Goal: Download file/media

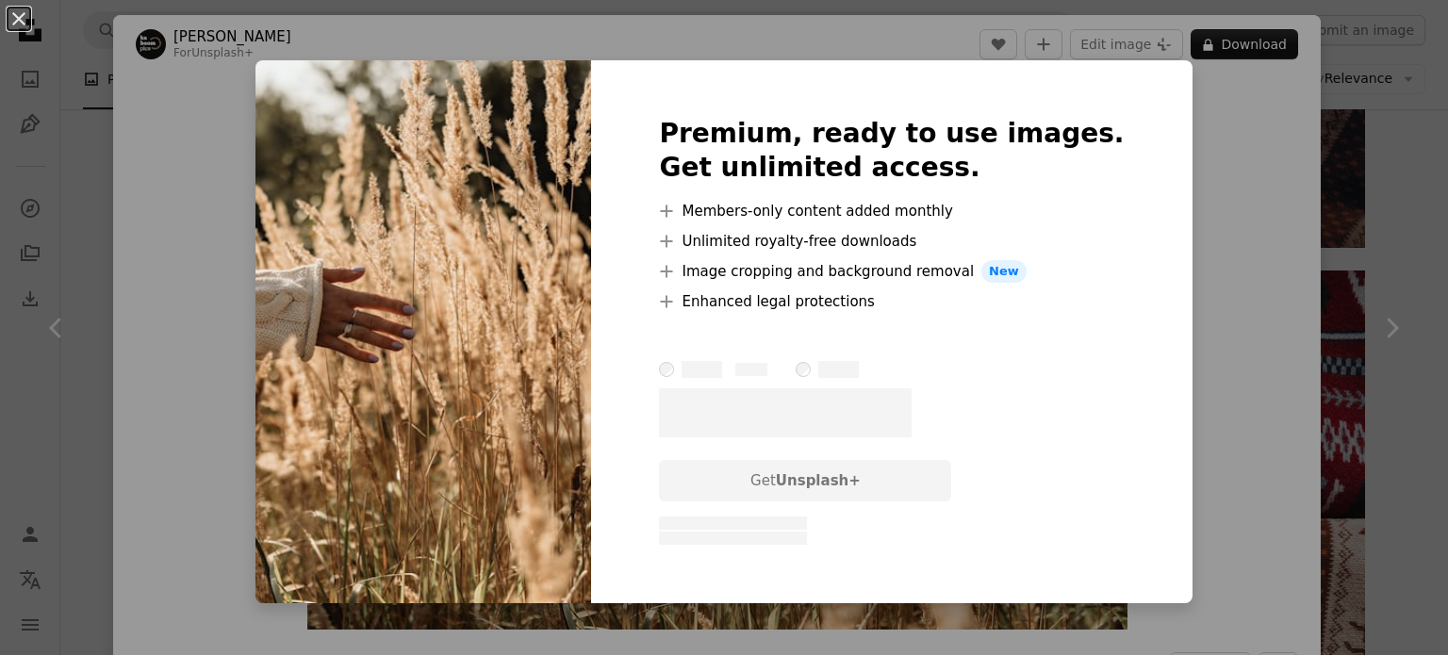
scroll to position [4618, 0]
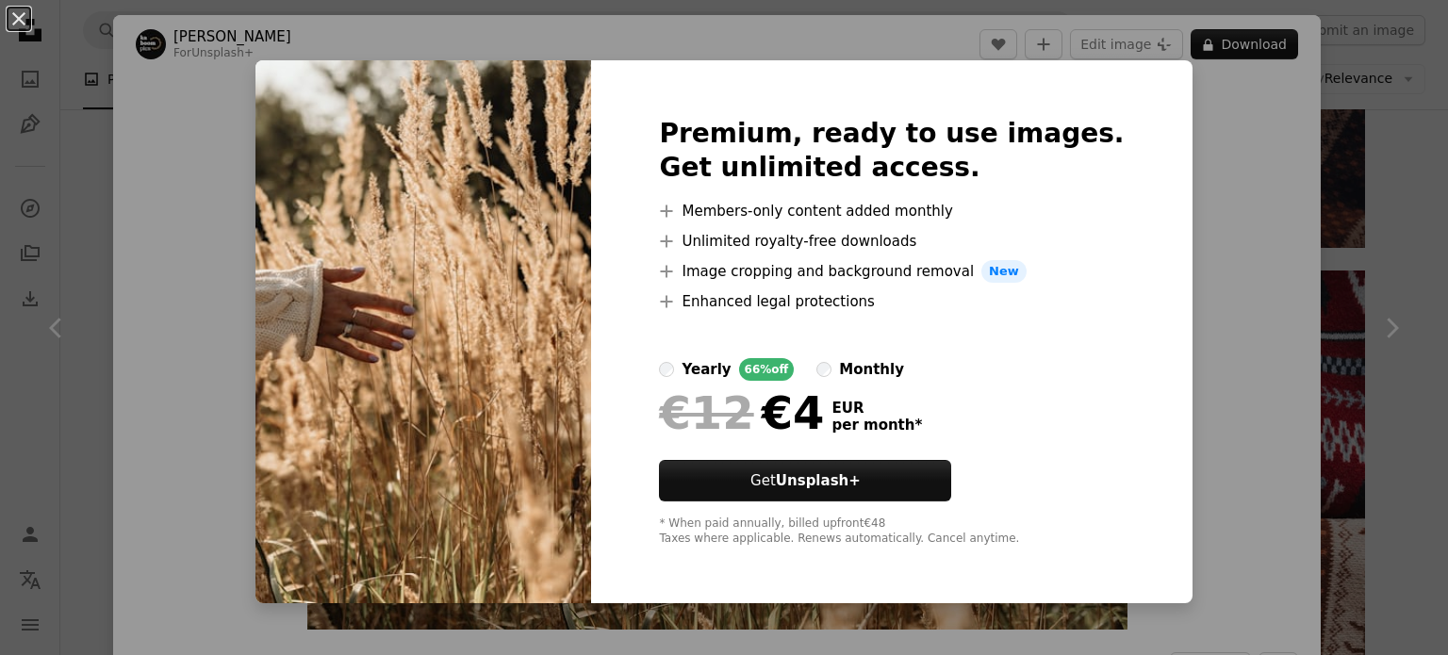
click at [897, 373] on div "monthly" at bounding box center [871, 369] width 65 height 23
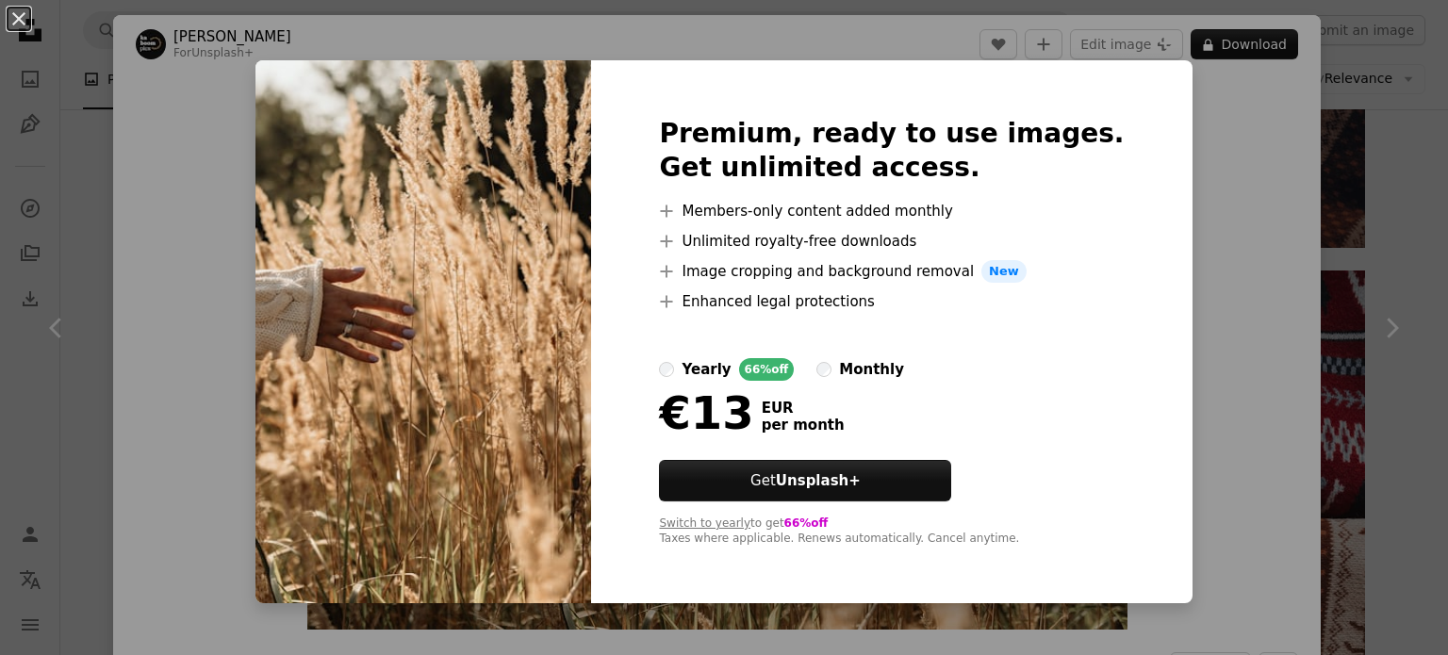
click at [730, 365] on div "yearly" at bounding box center [705, 369] width 49 height 23
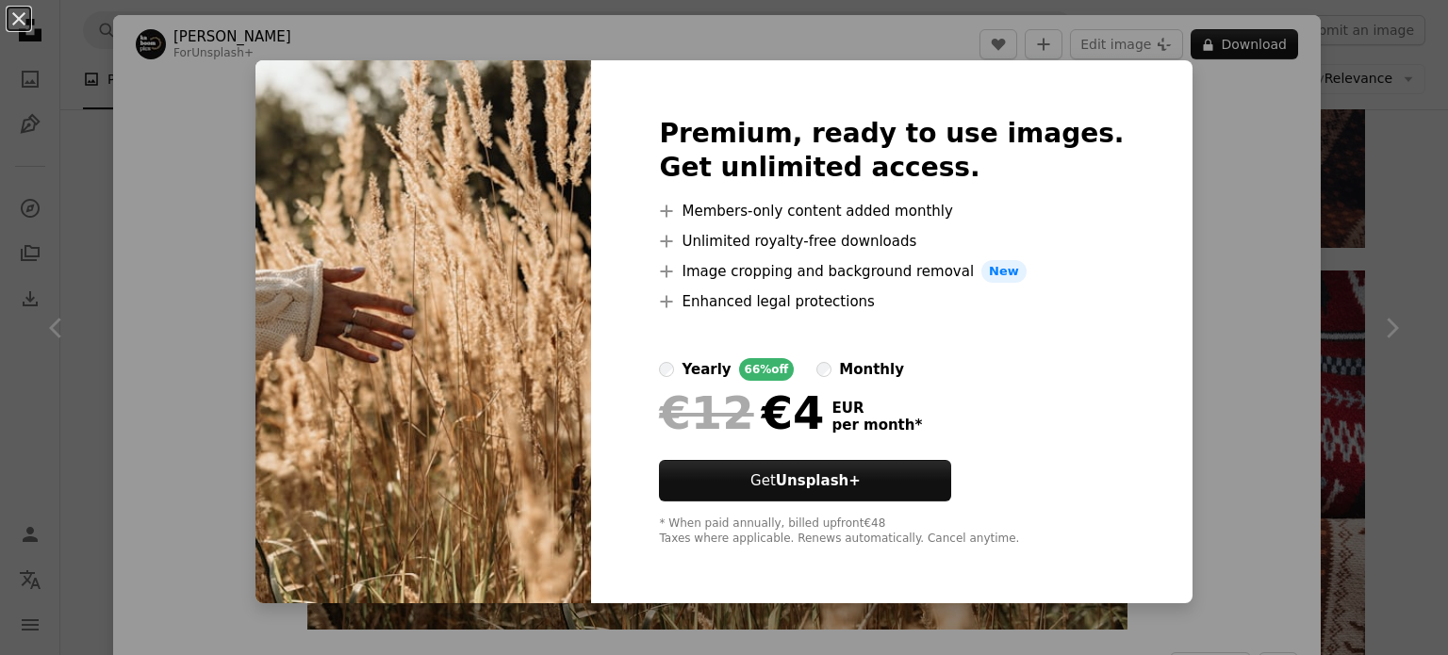
click at [1144, 293] on div "An X shape Premium, ready to use images. Get unlimited access. A plus sign Memb…" at bounding box center [724, 327] width 1448 height 655
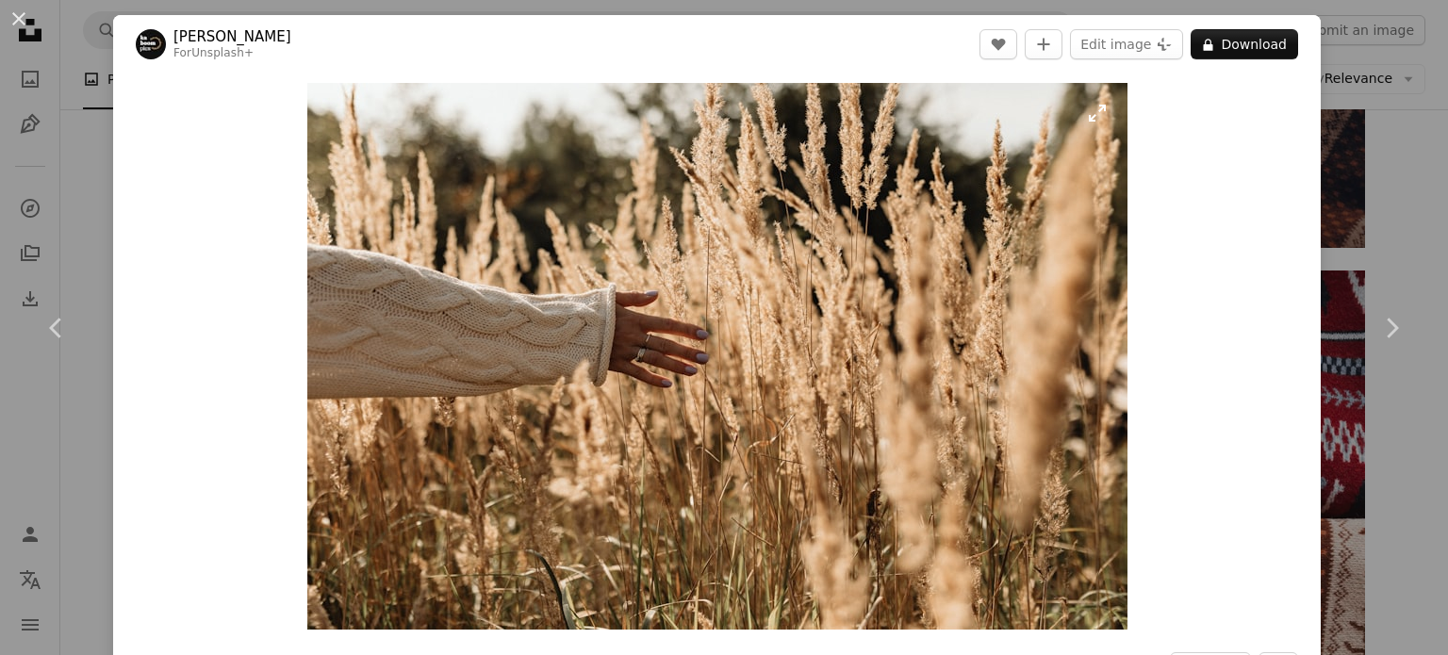
click at [862, 308] on img "Zoom in on this image" at bounding box center [717, 356] width 820 height 547
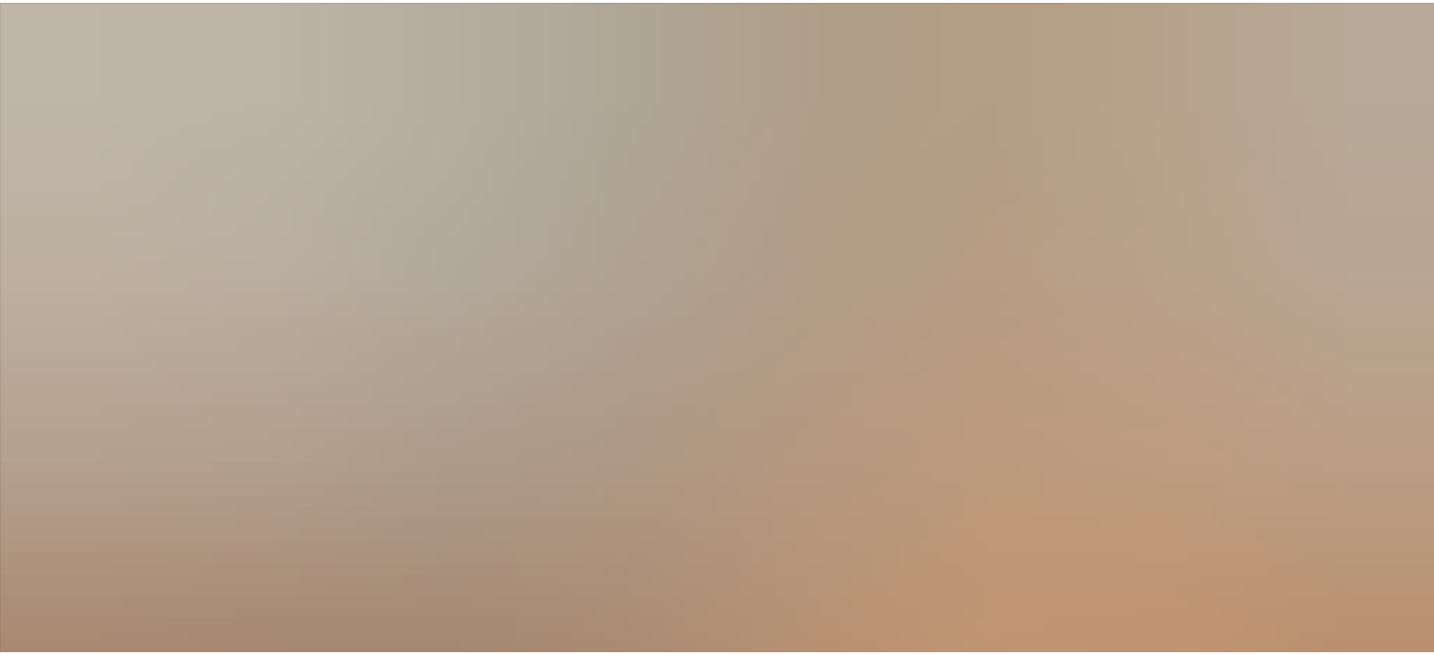
scroll to position [146, 0]
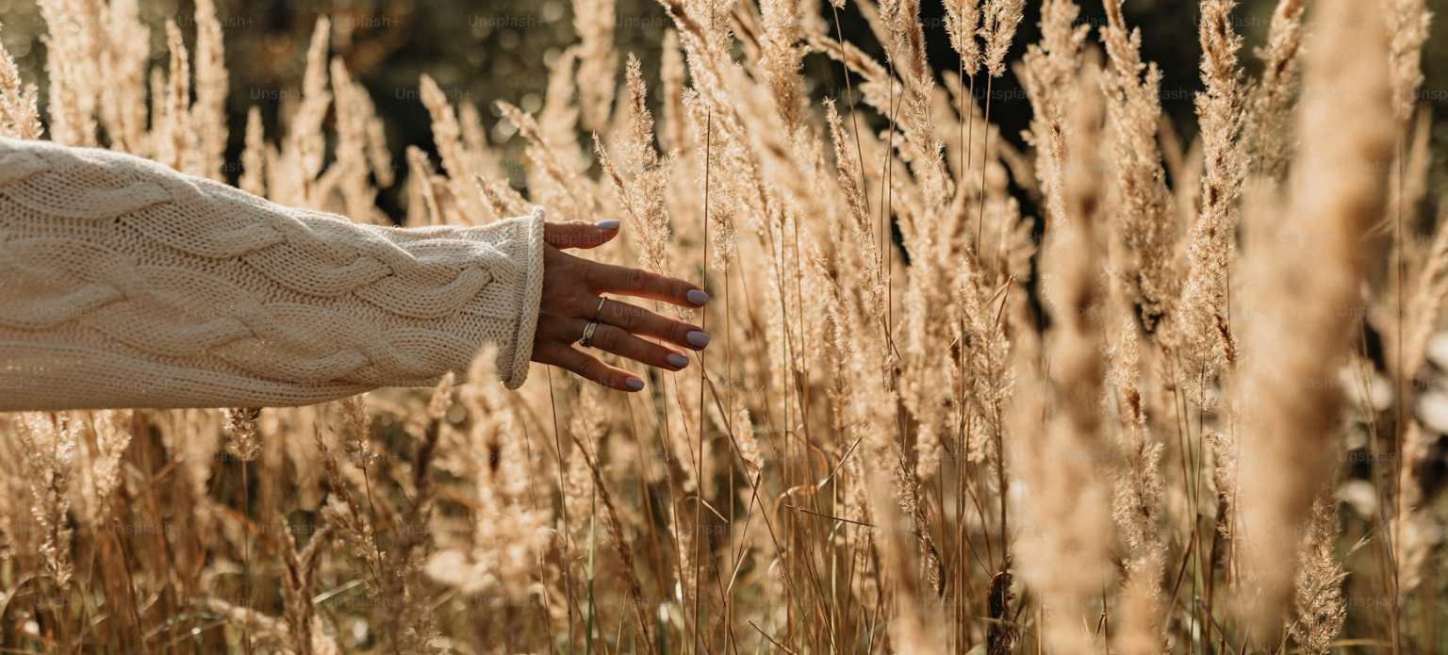
drag, startPoint x: 861, startPoint y: 307, endPoint x: 795, endPoint y: 297, distance: 67.7
click at [795, 297] on img "Zoom out on this image" at bounding box center [724, 336] width 1450 height 966
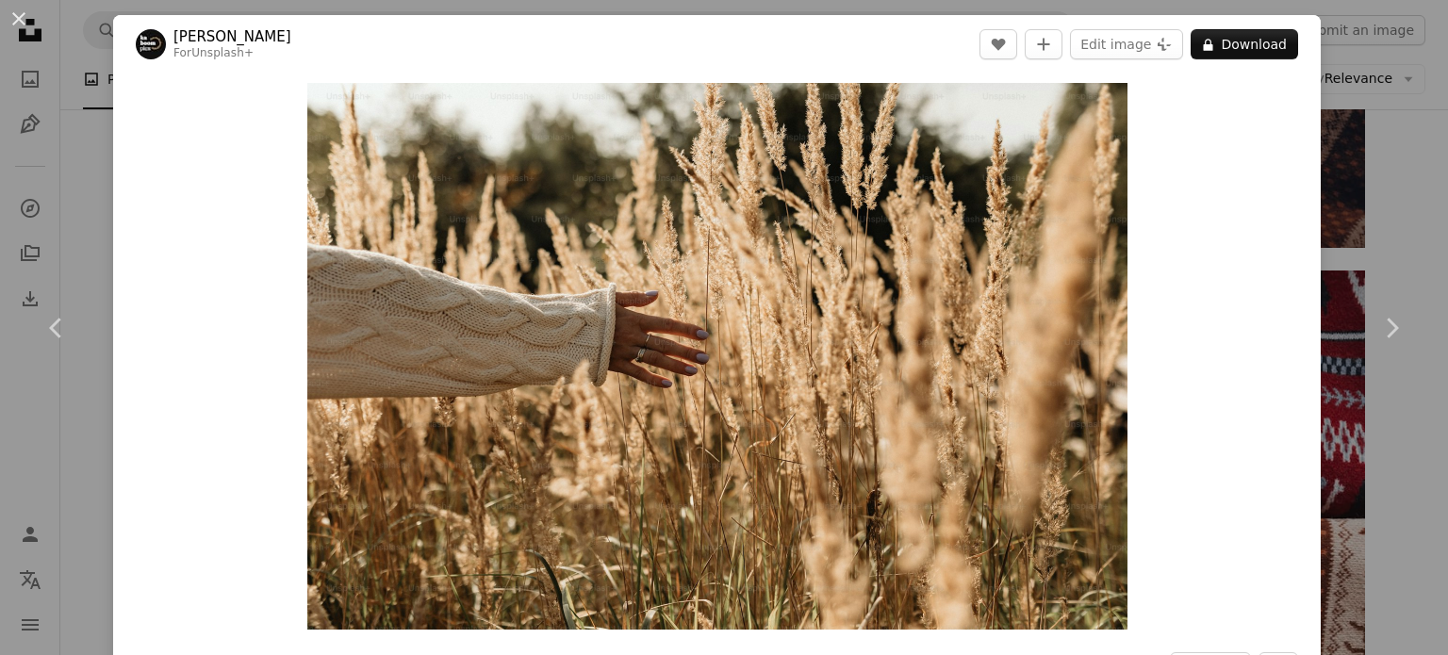
click at [1363, 199] on div "An X shape Chevron left Chevron right [PERSON_NAME] For Unsplash+ A heart A plu…" at bounding box center [724, 327] width 1448 height 655
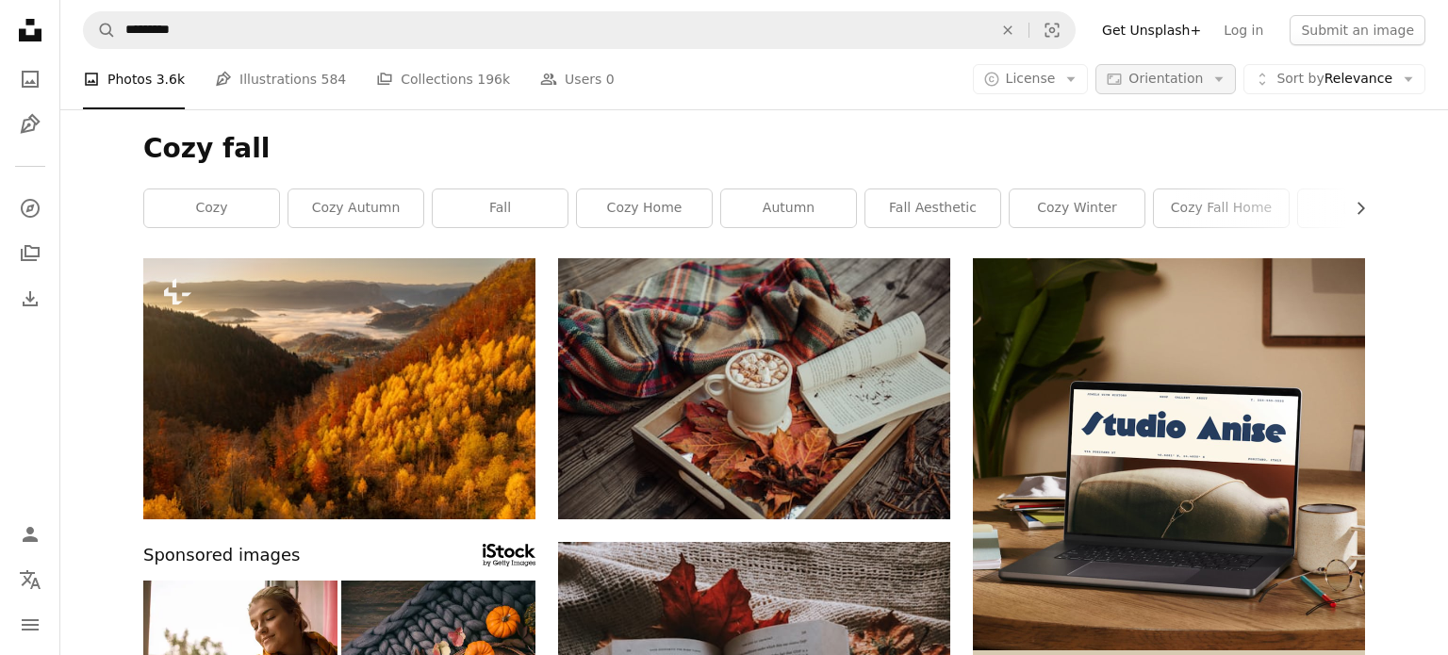
click at [1180, 88] on span "Orientation" at bounding box center [1165, 79] width 74 height 19
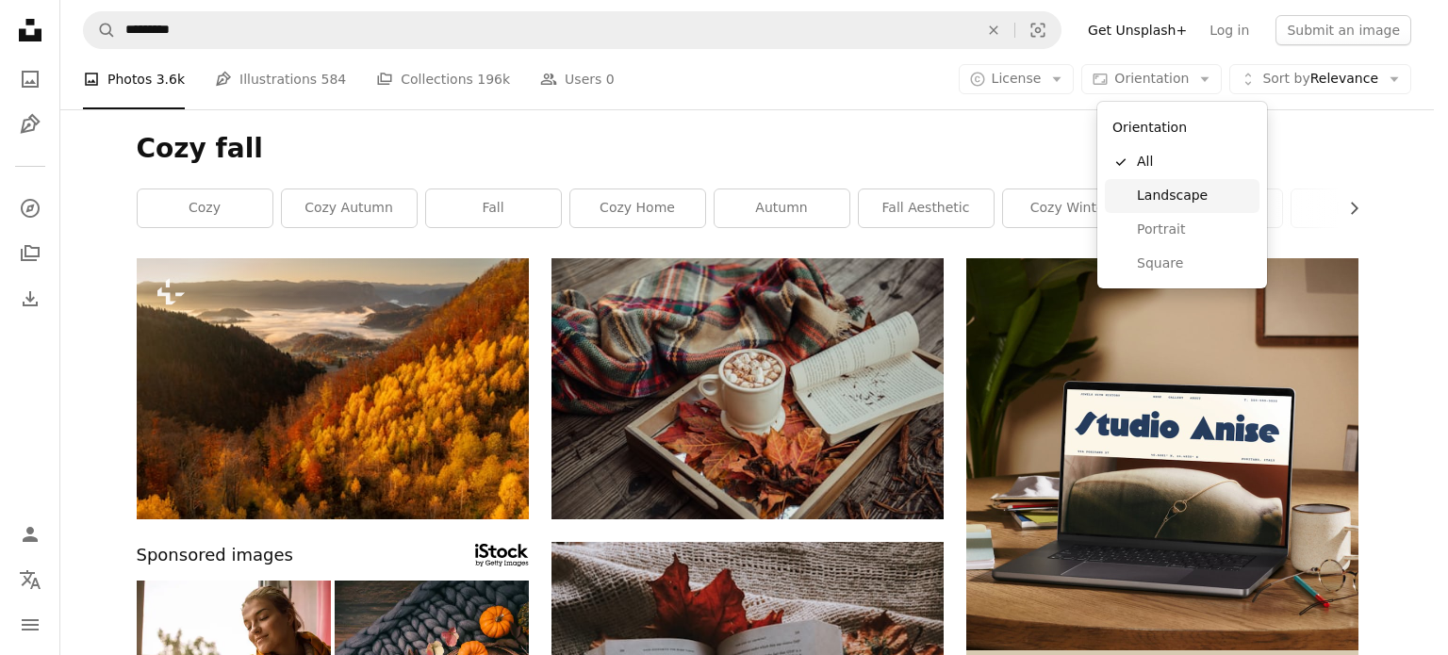
click at [1161, 197] on span "Landscape" at bounding box center [1194, 196] width 115 height 19
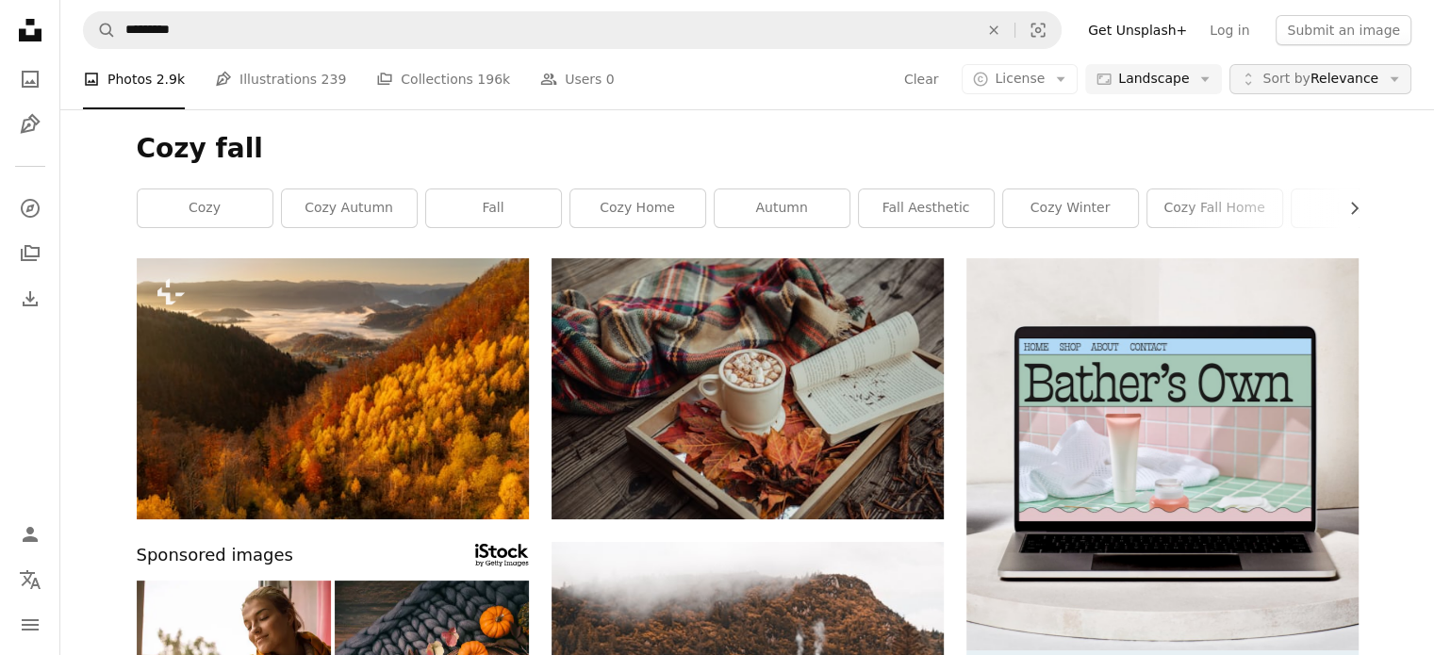
click at [1304, 67] on button "Unfold Sort by Relevance Arrow down" at bounding box center [1320, 79] width 182 height 30
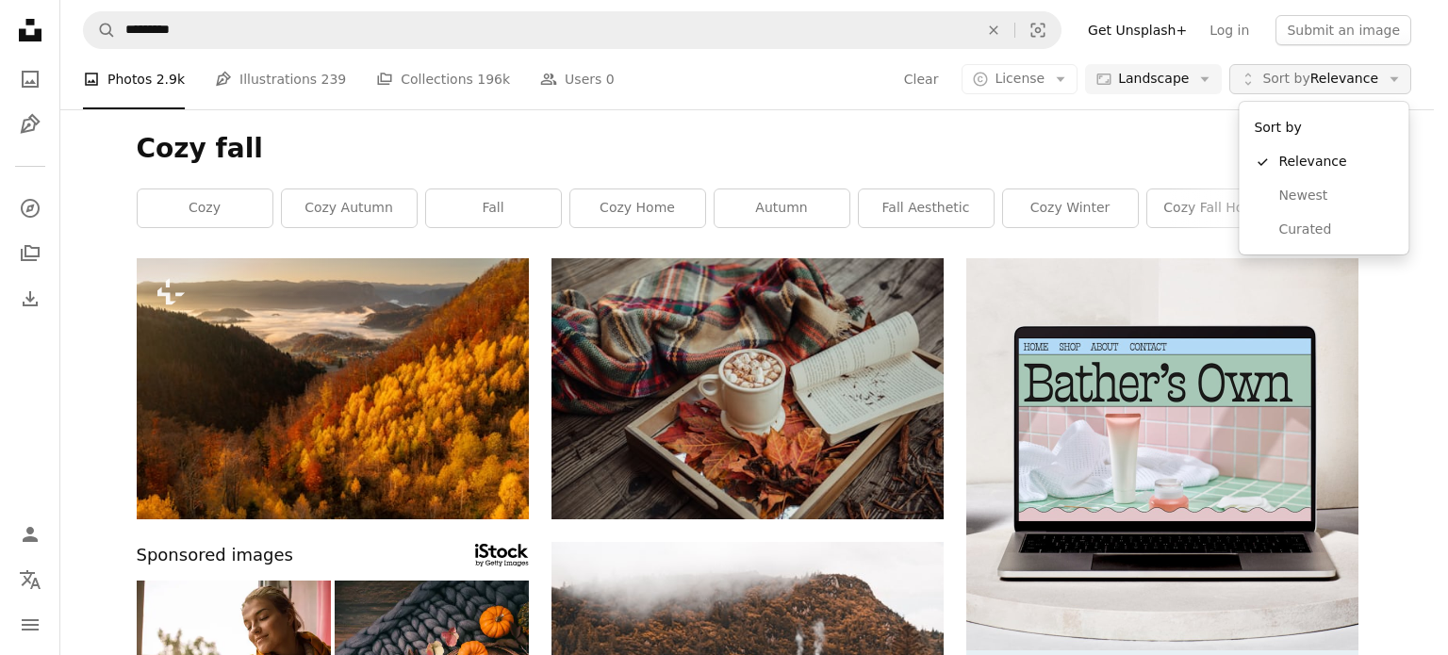
click at [1303, 72] on span "Sort by" at bounding box center [1285, 78] width 47 height 15
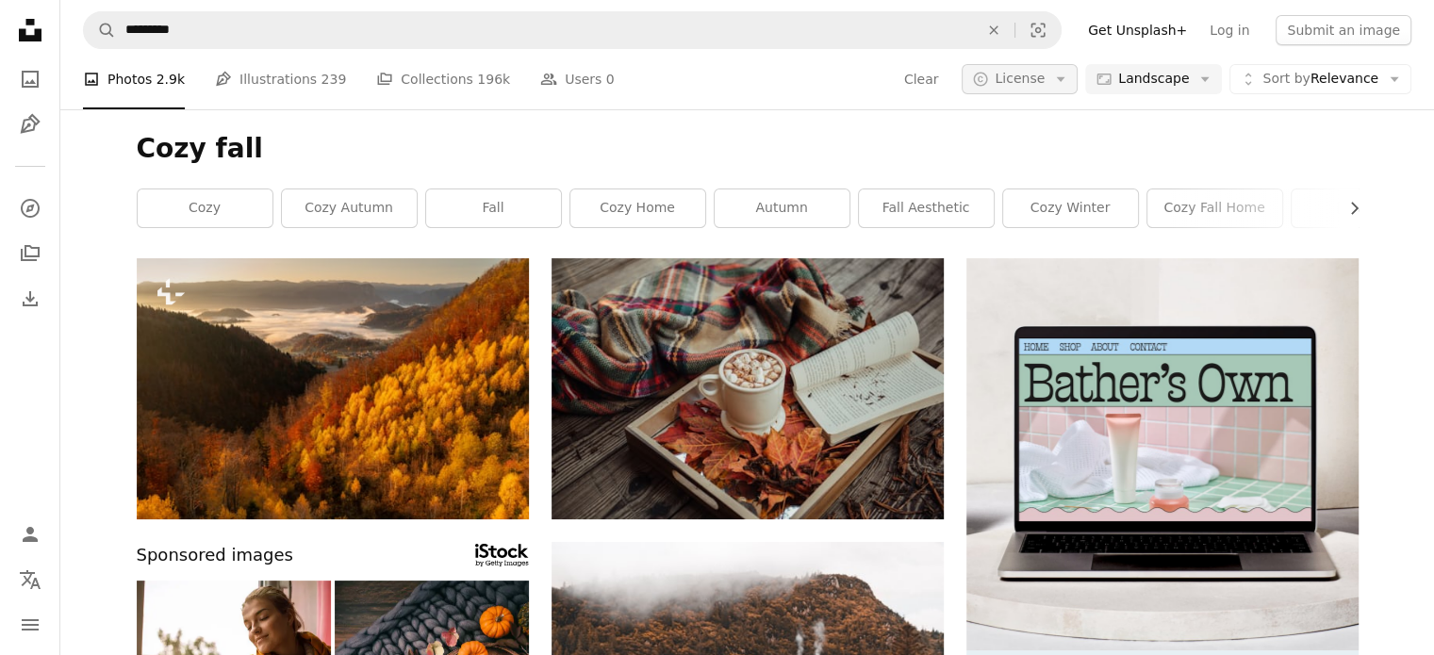
click at [1065, 72] on button "A copyright icon © License Arrow down" at bounding box center [1019, 79] width 116 height 30
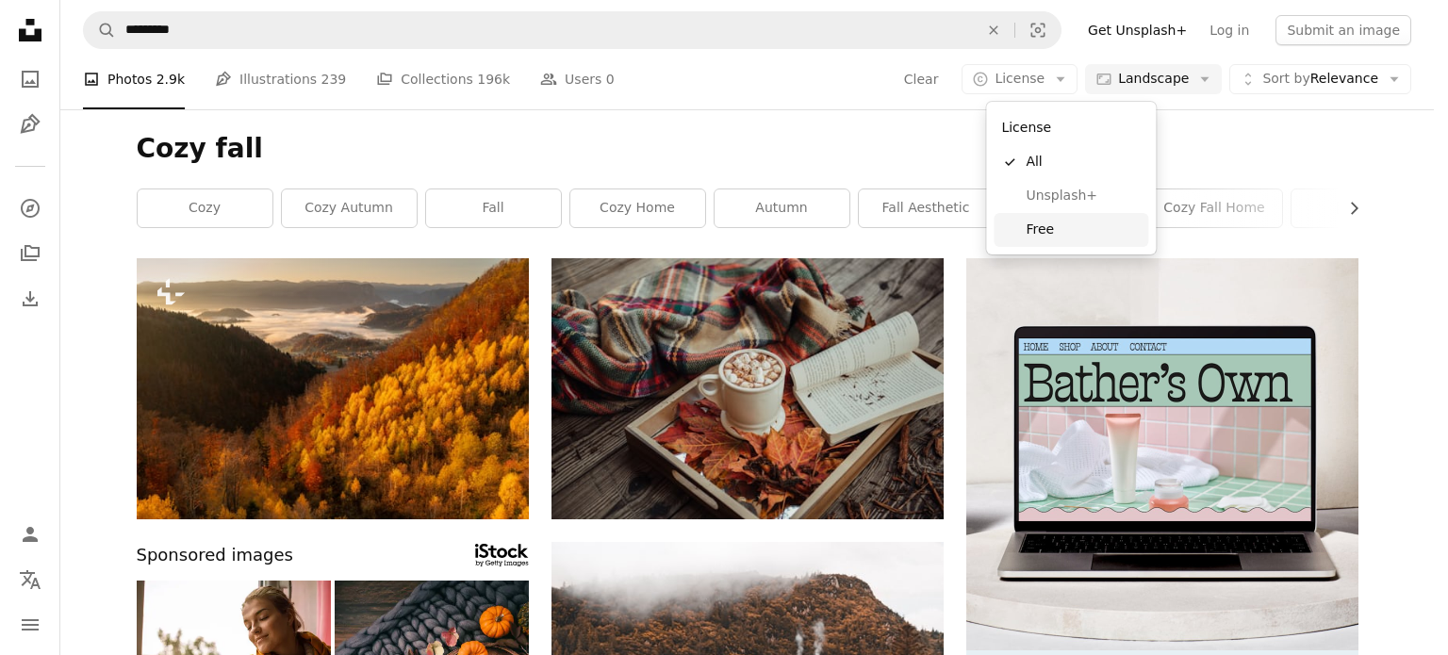
click at [1063, 223] on span "Free" at bounding box center [1082, 230] width 115 height 19
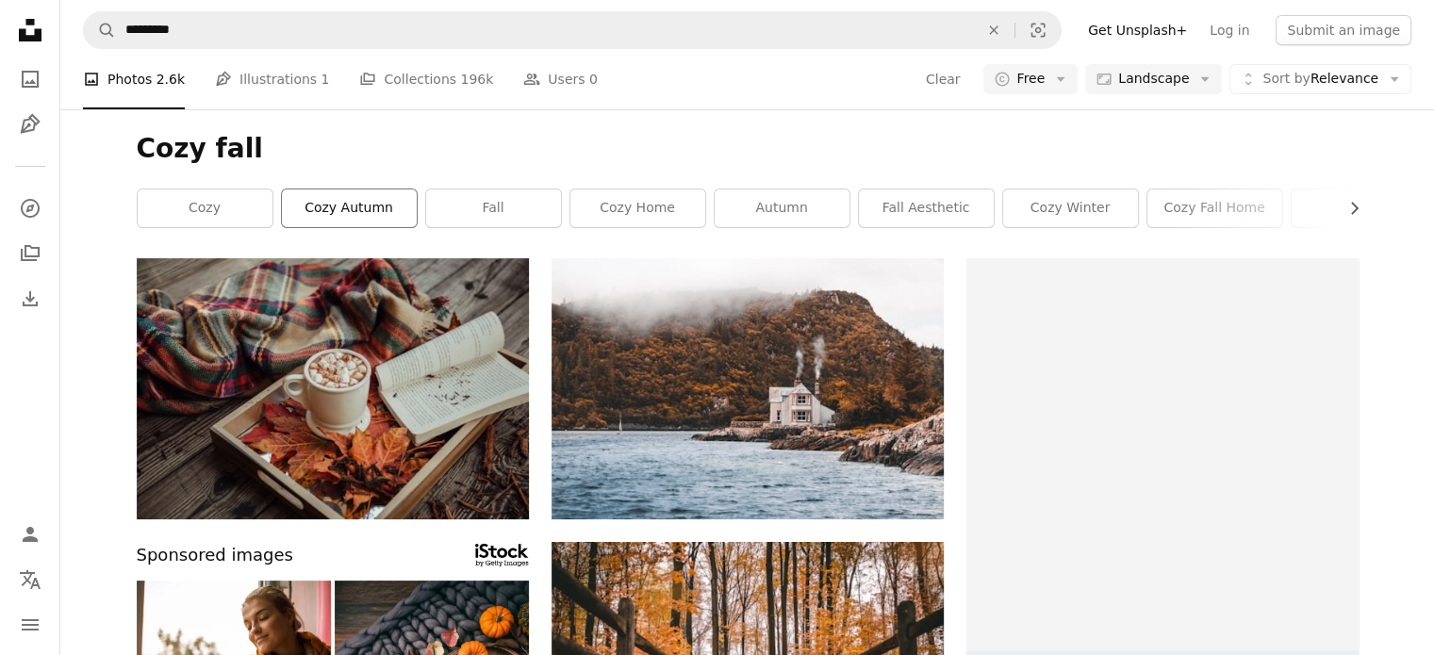
click at [349, 207] on link "cozy autumn" at bounding box center [349, 208] width 135 height 38
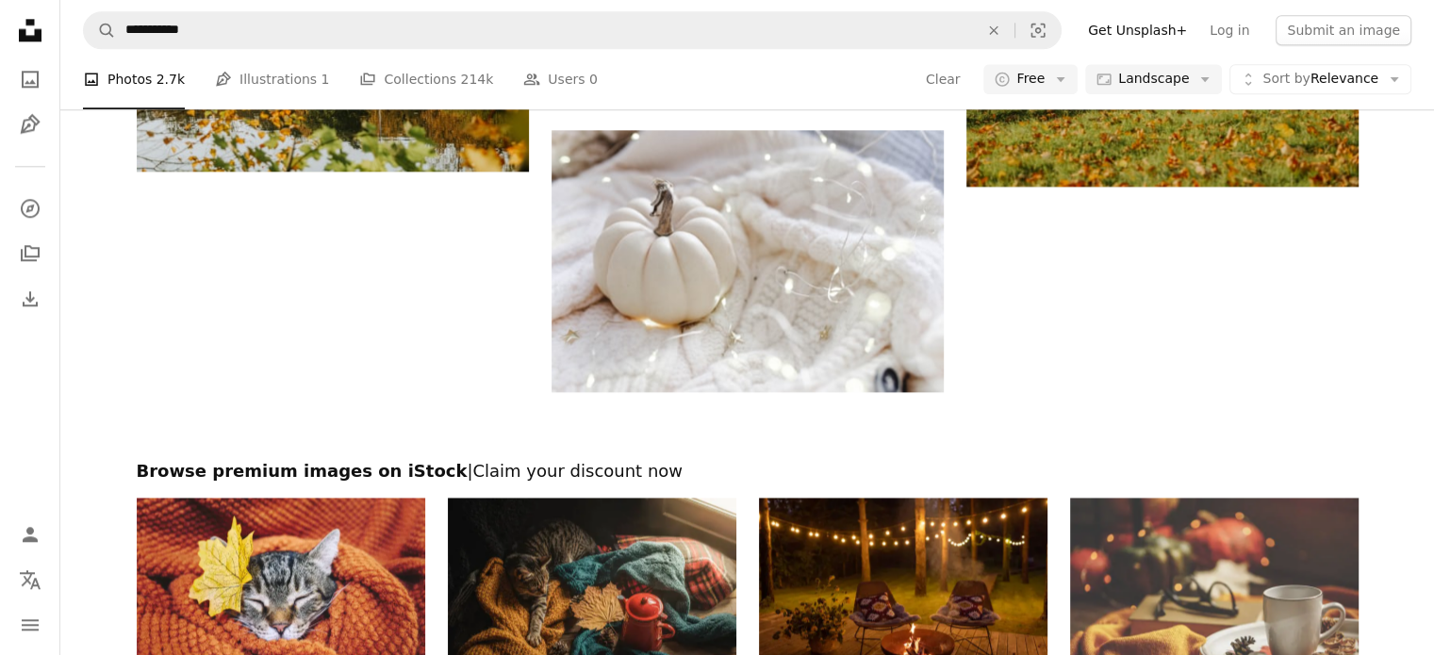
scroll to position [2262, 0]
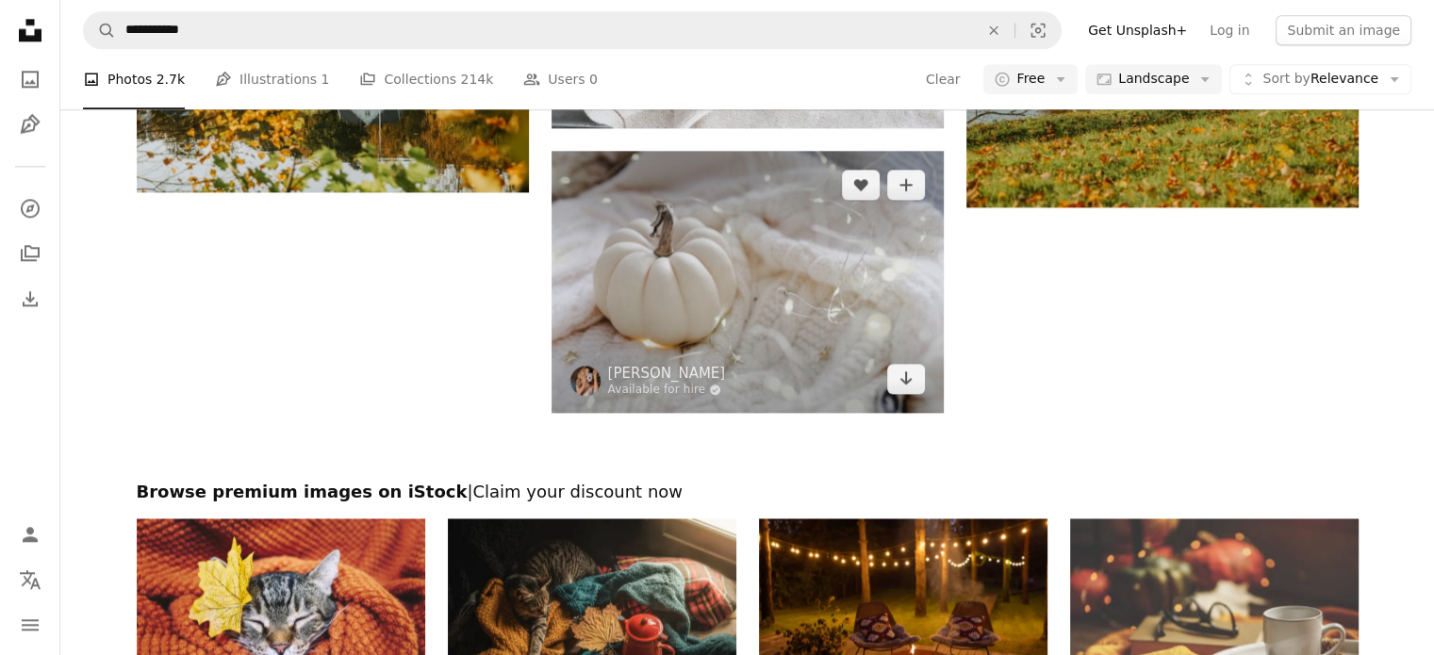
click at [689, 180] on img at bounding box center [747, 282] width 392 height 262
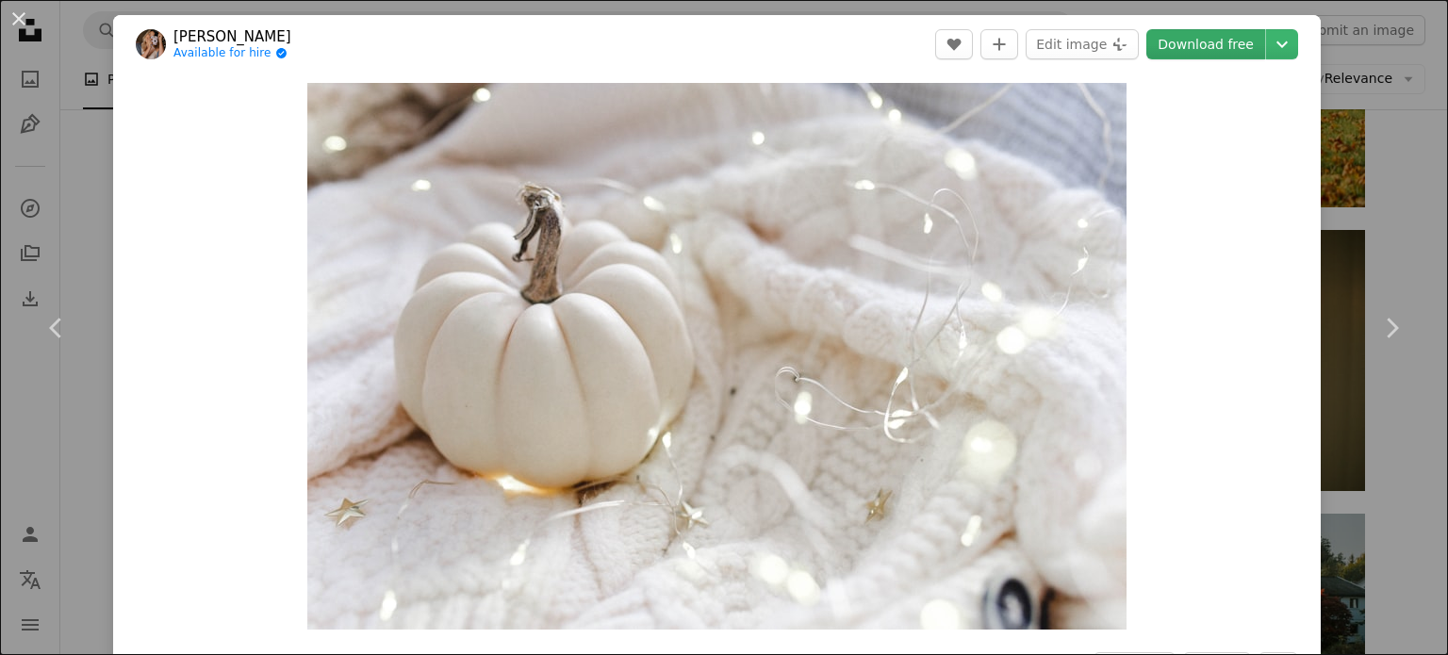
click at [1213, 43] on link "Download free" at bounding box center [1205, 44] width 119 height 30
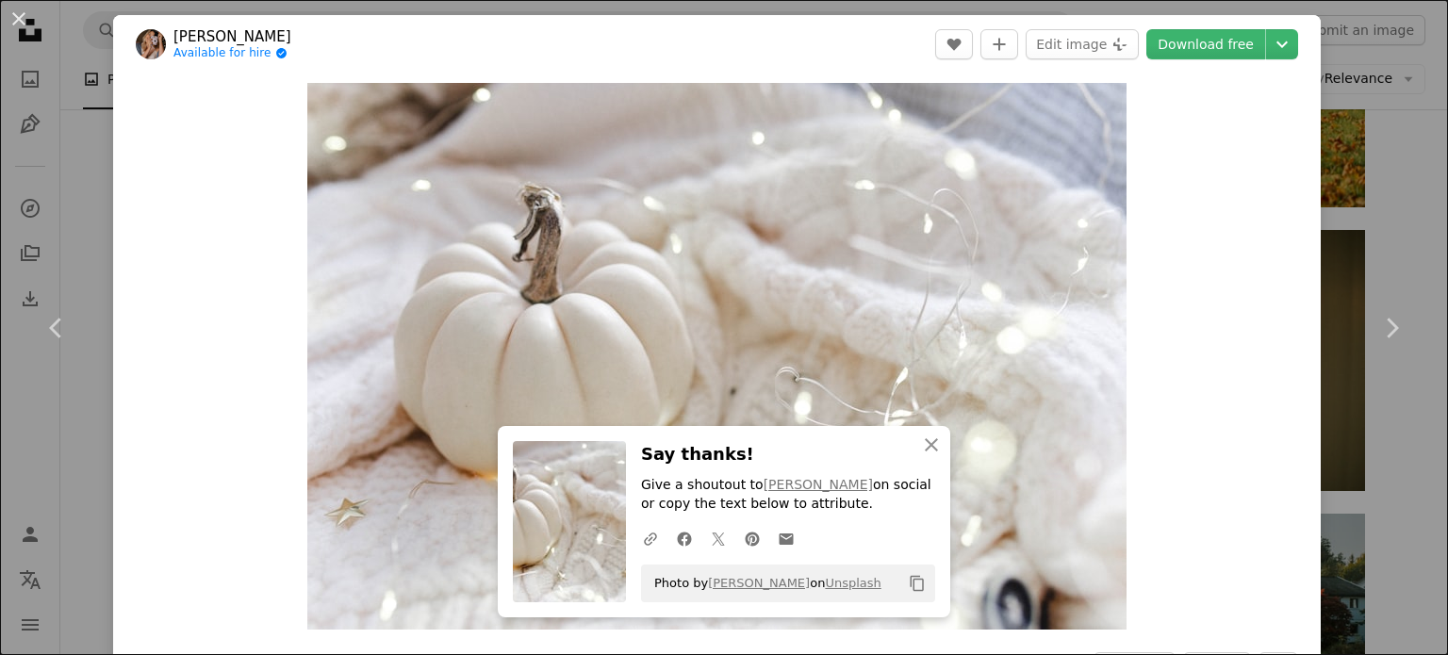
click at [1394, 146] on div "An X shape Chevron left Chevron right [PERSON_NAME] Available for hire A checkm…" at bounding box center [724, 327] width 1448 height 655
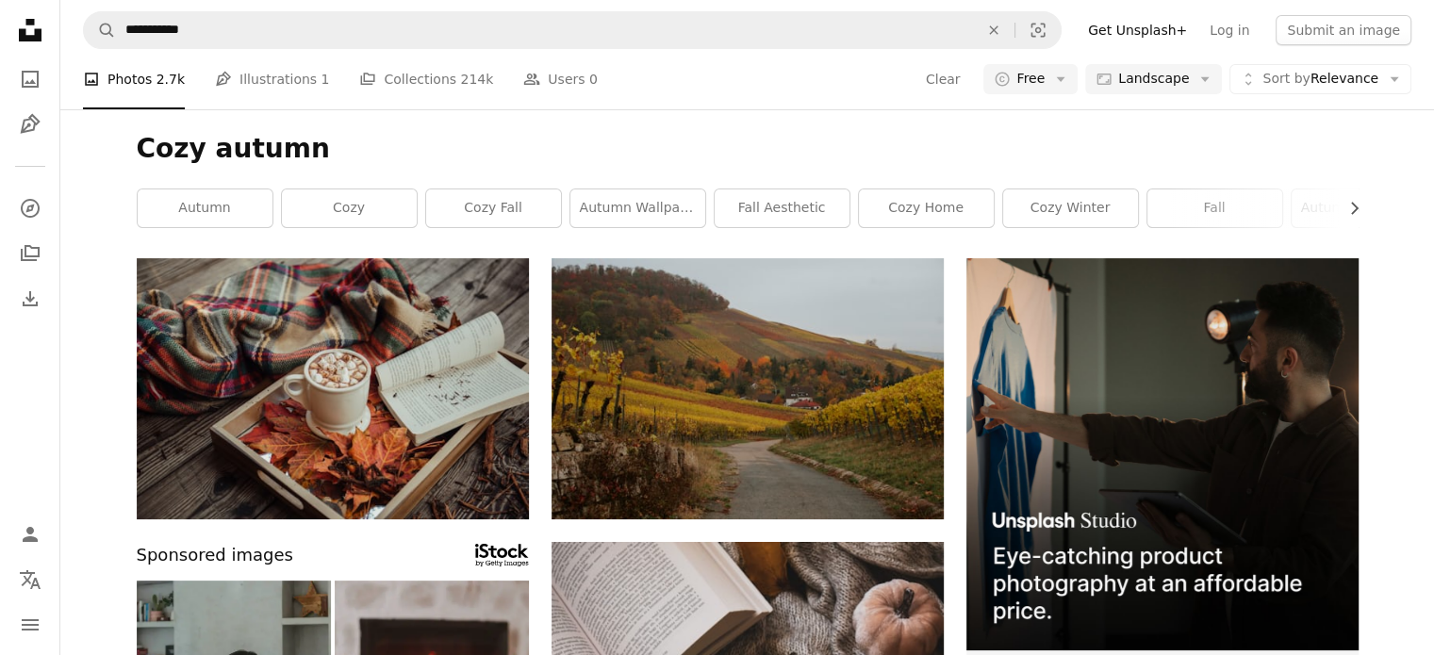
click at [23, 28] on icon "Unsplash logo Unsplash Home" at bounding box center [30, 30] width 38 height 38
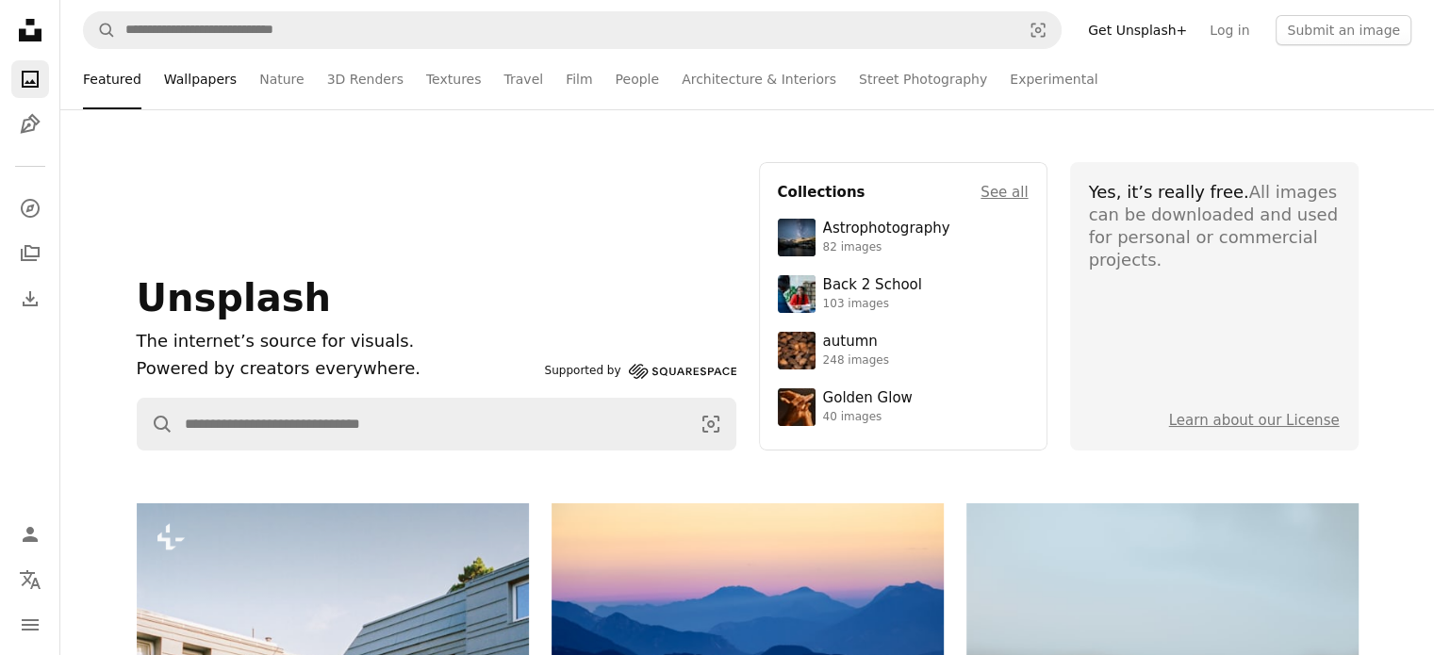
click at [209, 85] on link "Wallpapers" at bounding box center [200, 79] width 73 height 60
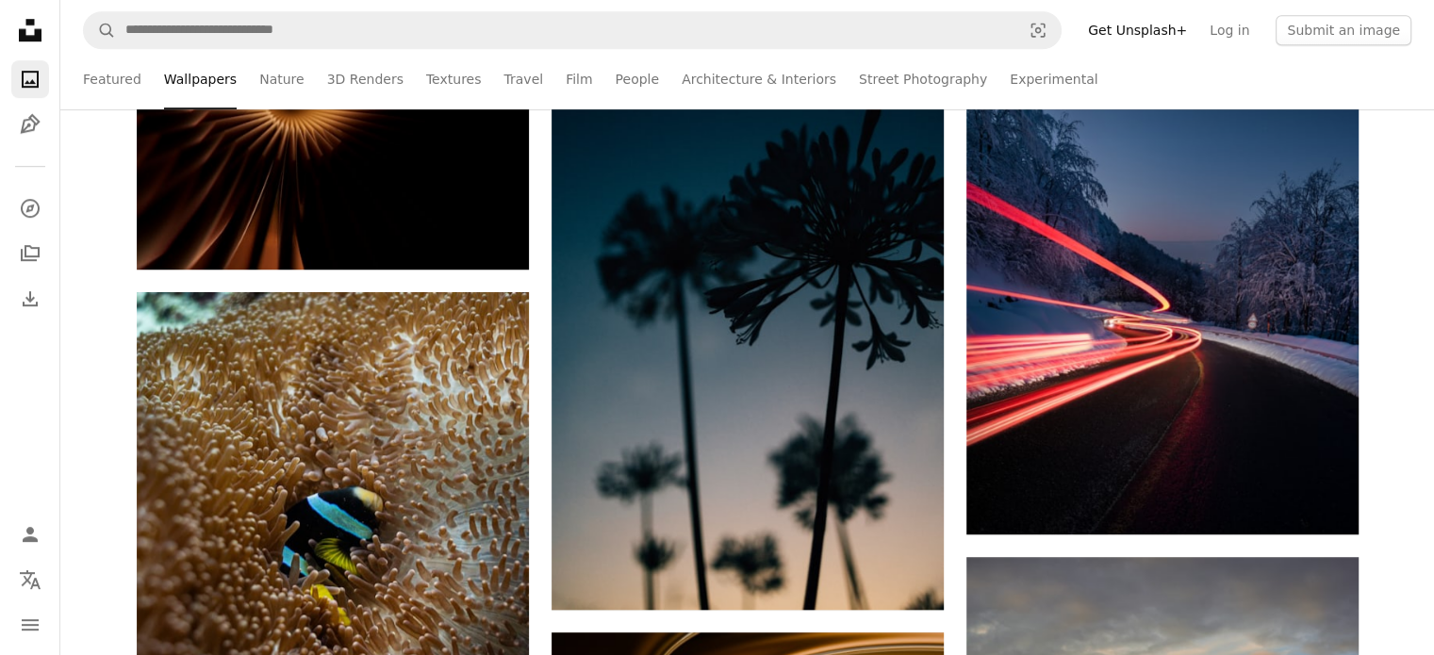
scroll to position [1320, 0]
